Goal: Task Accomplishment & Management: Use online tool/utility

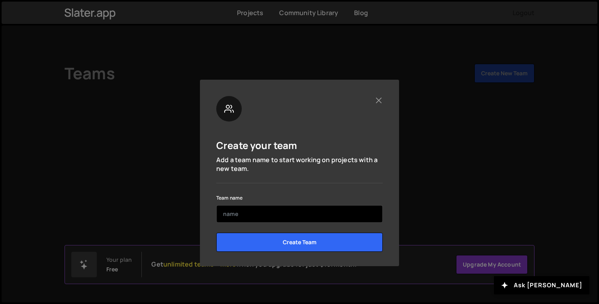
click at [264, 211] on input "text" at bounding box center [299, 214] width 166 height 18
drag, startPoint x: 251, startPoint y: 215, endPoint x: 243, endPoint y: 215, distance: 8.0
click at [244, 215] on input "Aneeque" at bounding box center [299, 214] width 166 height 18
type input "Aneeque"
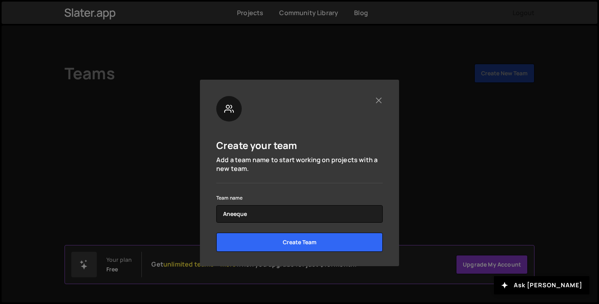
click at [265, 203] on div "Team name Aneeque" at bounding box center [299, 208] width 166 height 30
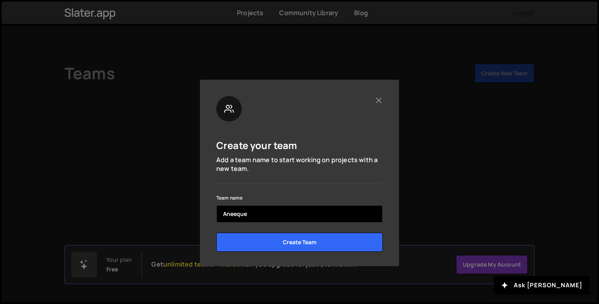
click at [253, 215] on input "Aneeque" at bounding box center [299, 214] width 166 height 18
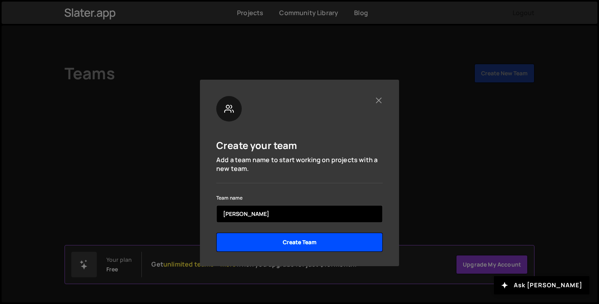
type input "Slater"
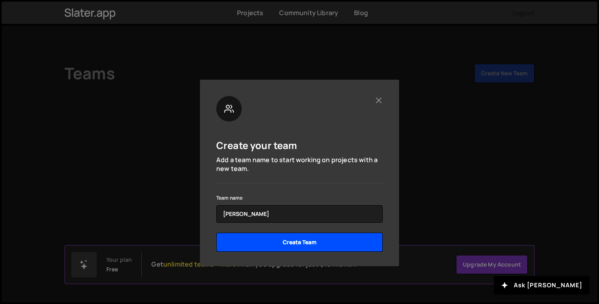
click at [286, 244] on input "Create Team" at bounding box center [299, 242] width 166 height 19
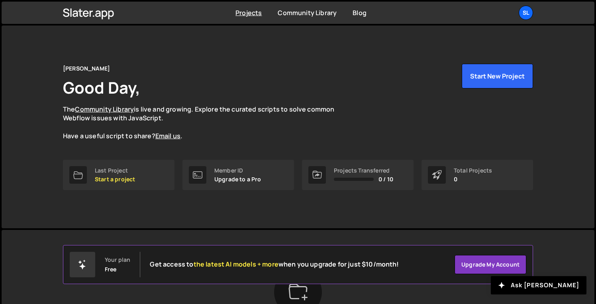
click at [33, 142] on div "Slater Good Day, The Community Library is live and growing. Explore the curated…" at bounding box center [298, 126] width 593 height 203
click at [506, 78] on button "Start New Project" at bounding box center [497, 76] width 71 height 25
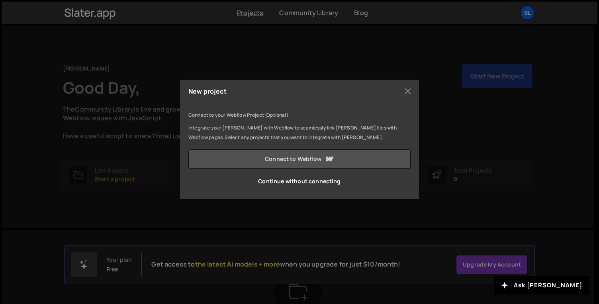
click at [318, 156] on link "Connect to Webflow" at bounding box center [299, 158] width 222 height 19
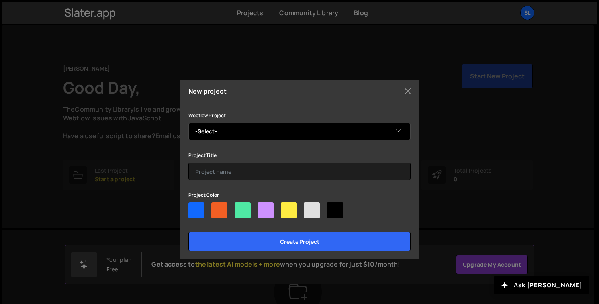
click at [274, 137] on select "-Select- Patient Link" at bounding box center [299, 132] width 222 height 18
select select "68bac46ad05a19bd56fafa33"
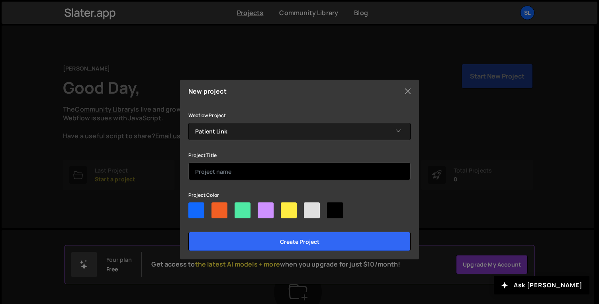
click at [250, 169] on input "text" at bounding box center [299, 171] width 222 height 18
type input "a"
type input "p"
type input "Patient Link"
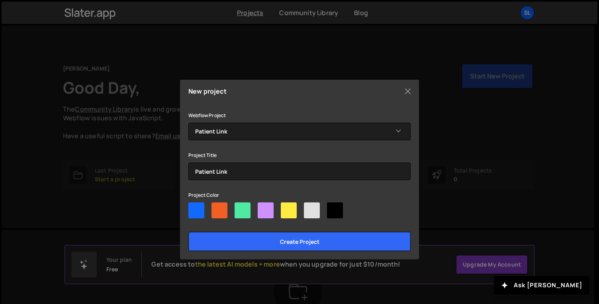
click at [202, 211] on div at bounding box center [196, 210] width 16 height 16
click at [194, 207] on input"] "radio" at bounding box center [190, 204] width 5 height 5
radio input"] "true"
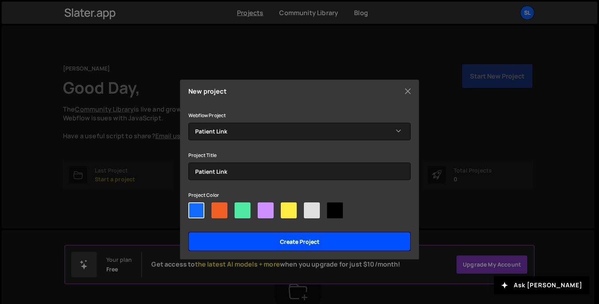
click at [281, 244] on input "Create project" at bounding box center [299, 241] width 222 height 19
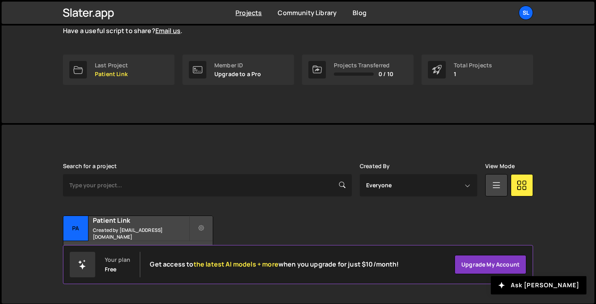
scroll to position [106, 0]
click at [126, 224] on h2 "Patient Link" at bounding box center [141, 219] width 96 height 9
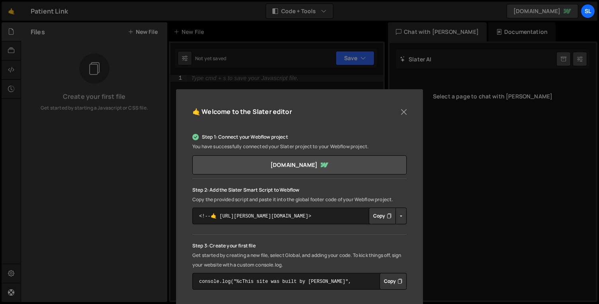
click at [375, 214] on button "Copy" at bounding box center [382, 215] width 27 height 17
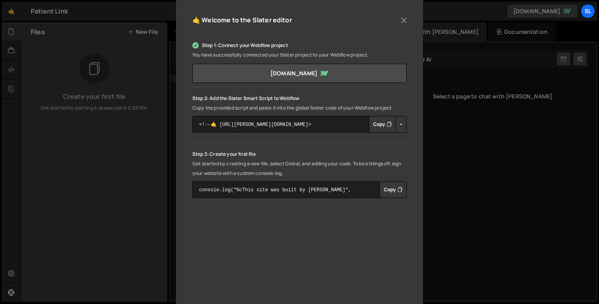
scroll to position [93, 0]
click at [384, 191] on button "Copy" at bounding box center [393, 188] width 27 height 17
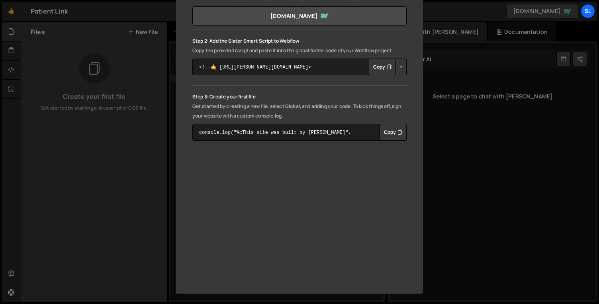
scroll to position [148, 0]
click at [391, 137] on button "Copy" at bounding box center [393, 133] width 27 height 17
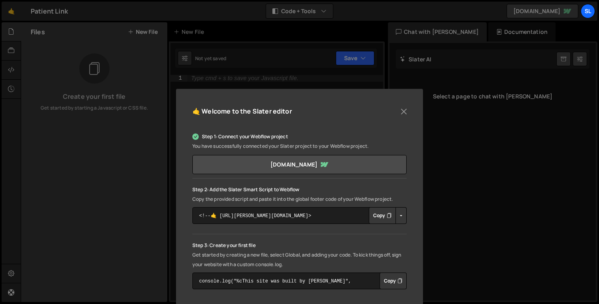
scroll to position [0, 0]
click at [241, 75] on div "🤙 Welcome to the [PERSON_NAME] editor Step 1: Connect your Webflow project You …" at bounding box center [299, 152] width 599 height 304
